Goal: Task Accomplishment & Management: Manage account settings

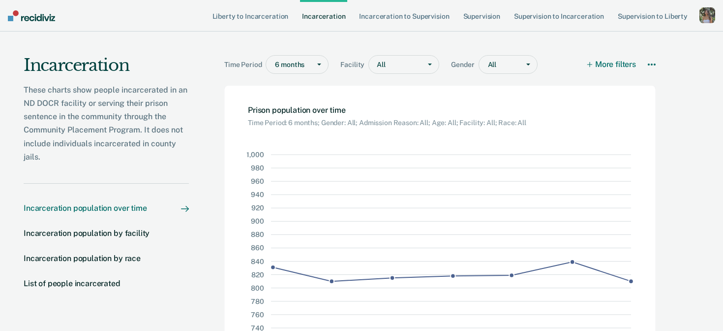
scroll to position [82, 0]
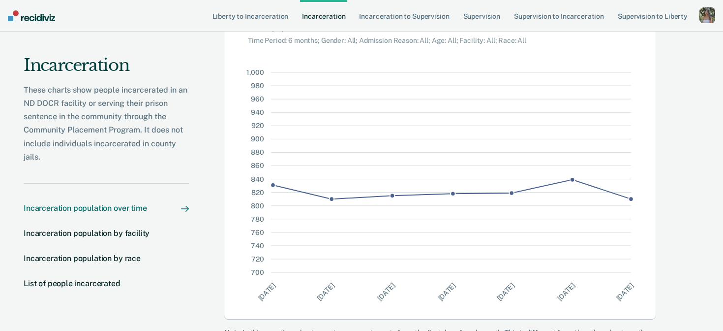
click at [704, 16] on div "button" at bounding box center [708, 15] width 16 height 16
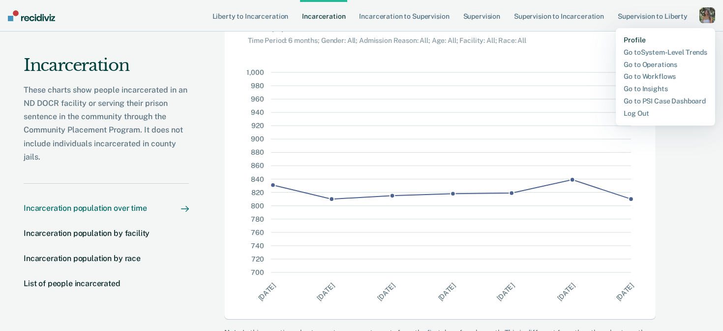
click at [634, 39] on link "Profile" at bounding box center [666, 40] width 84 height 8
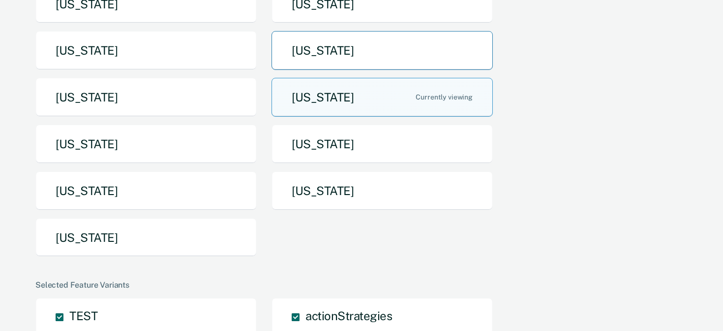
scroll to position [217, 0]
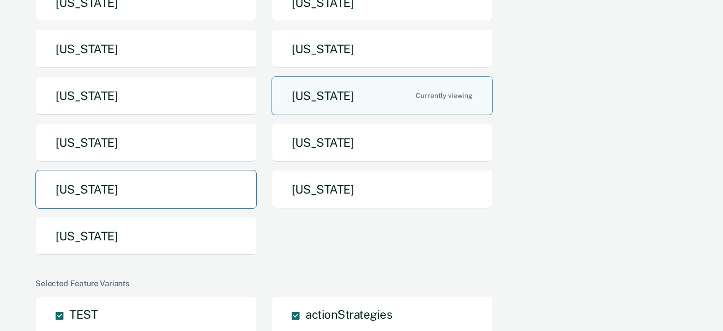
click at [192, 204] on button "[US_STATE]" at bounding box center [145, 189] width 221 height 39
